Goal: Go to known website: Go to known website

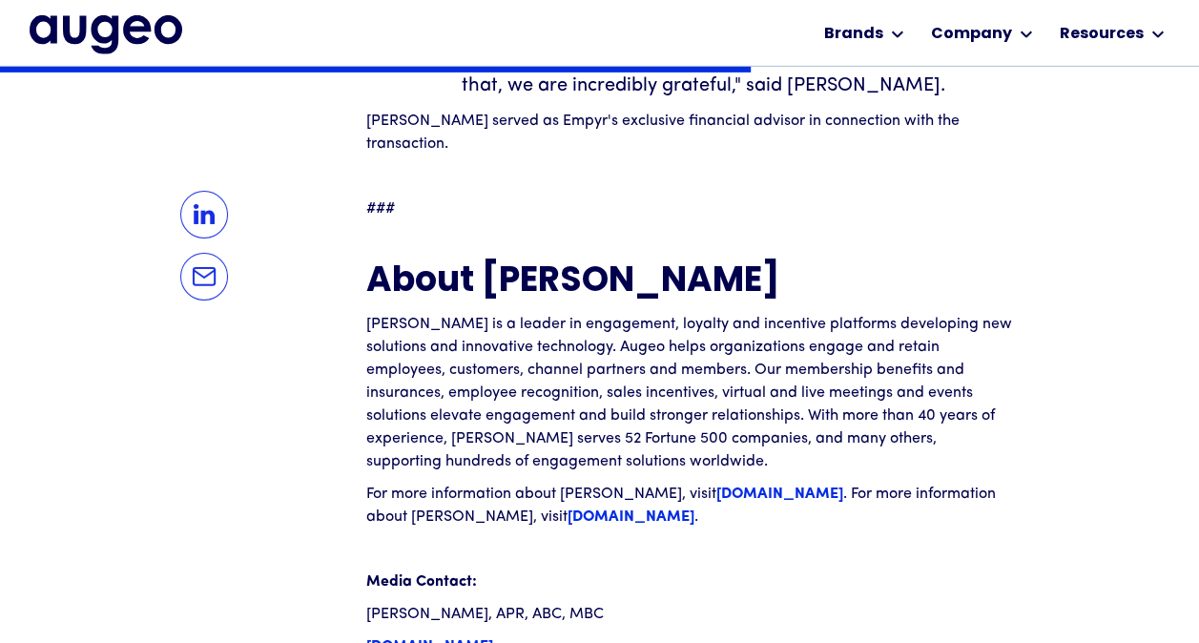
scroll to position [3088, 0]
click at [568, 510] on strong "[DOMAIN_NAME]" at bounding box center [631, 517] width 127 height 15
